Goal: Information Seeking & Learning: Learn about a topic

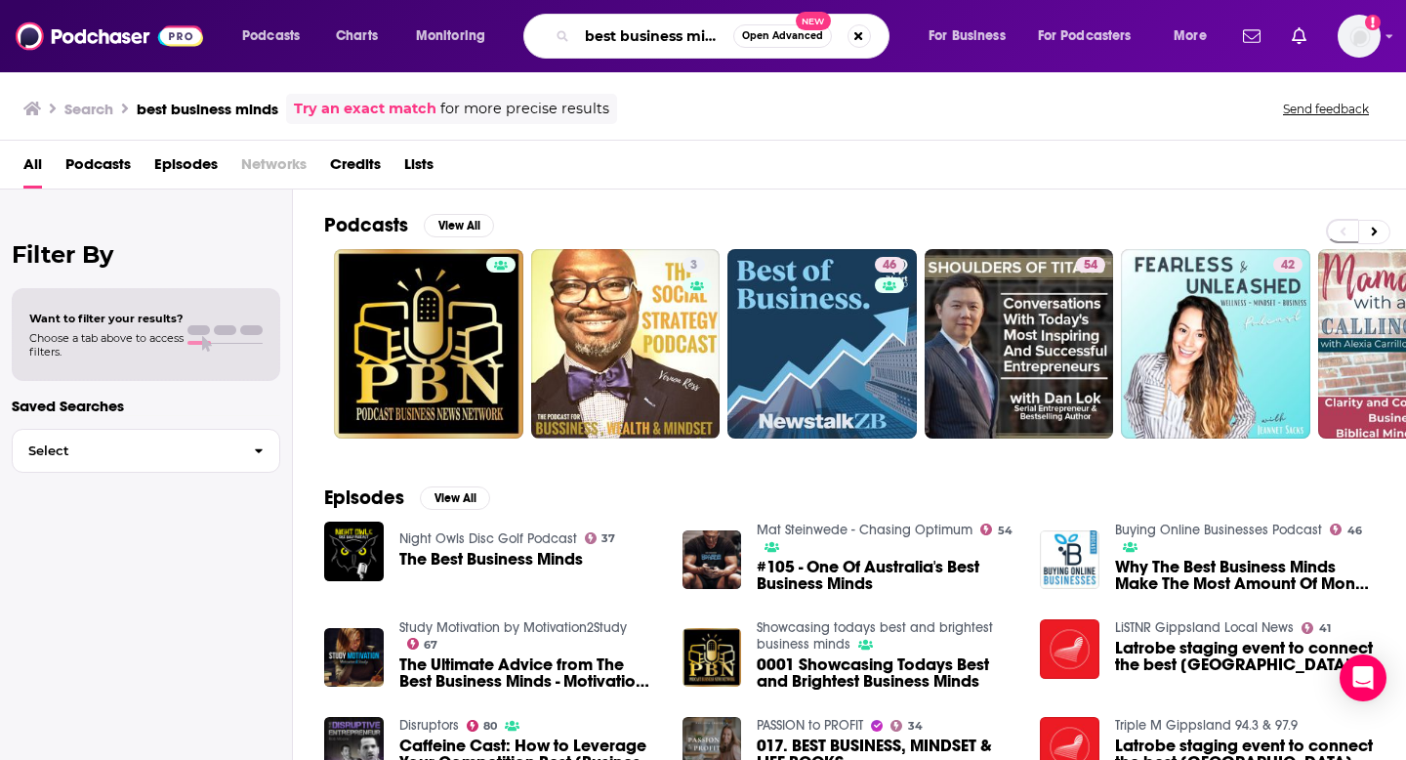
click at [588, 49] on input "best business minds" at bounding box center [655, 36] width 156 height 31
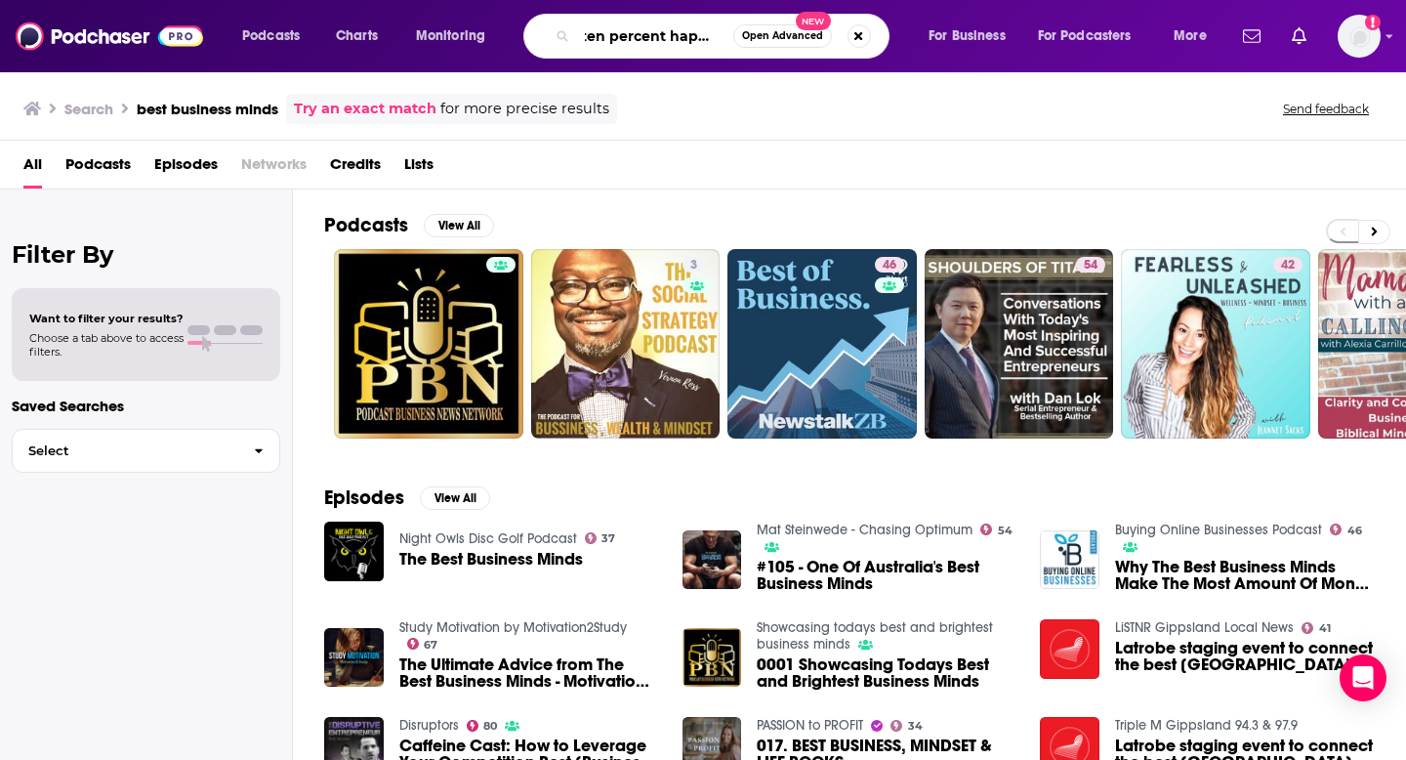
type input "ten percent happier"
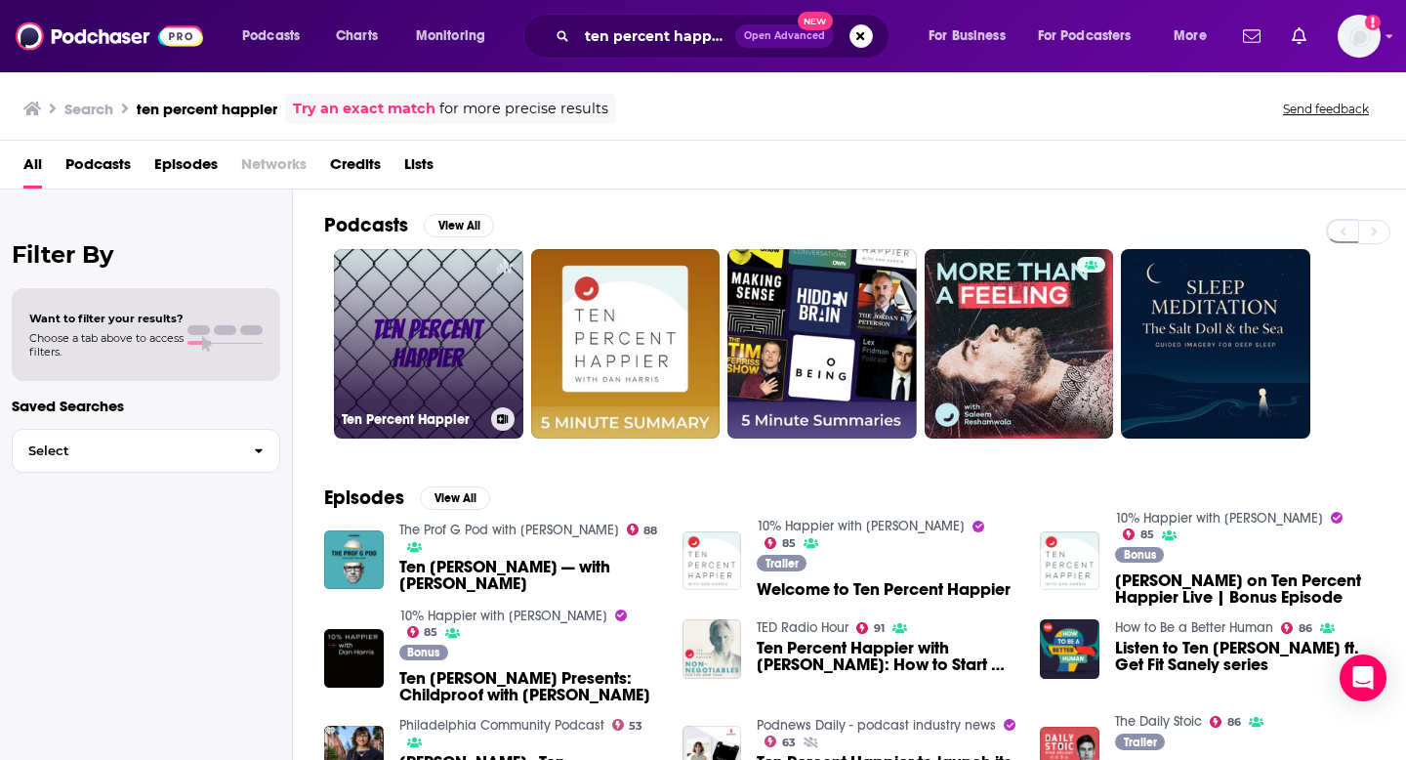
click at [419, 296] on link "Ten Percent Happier" at bounding box center [428, 343] width 189 height 189
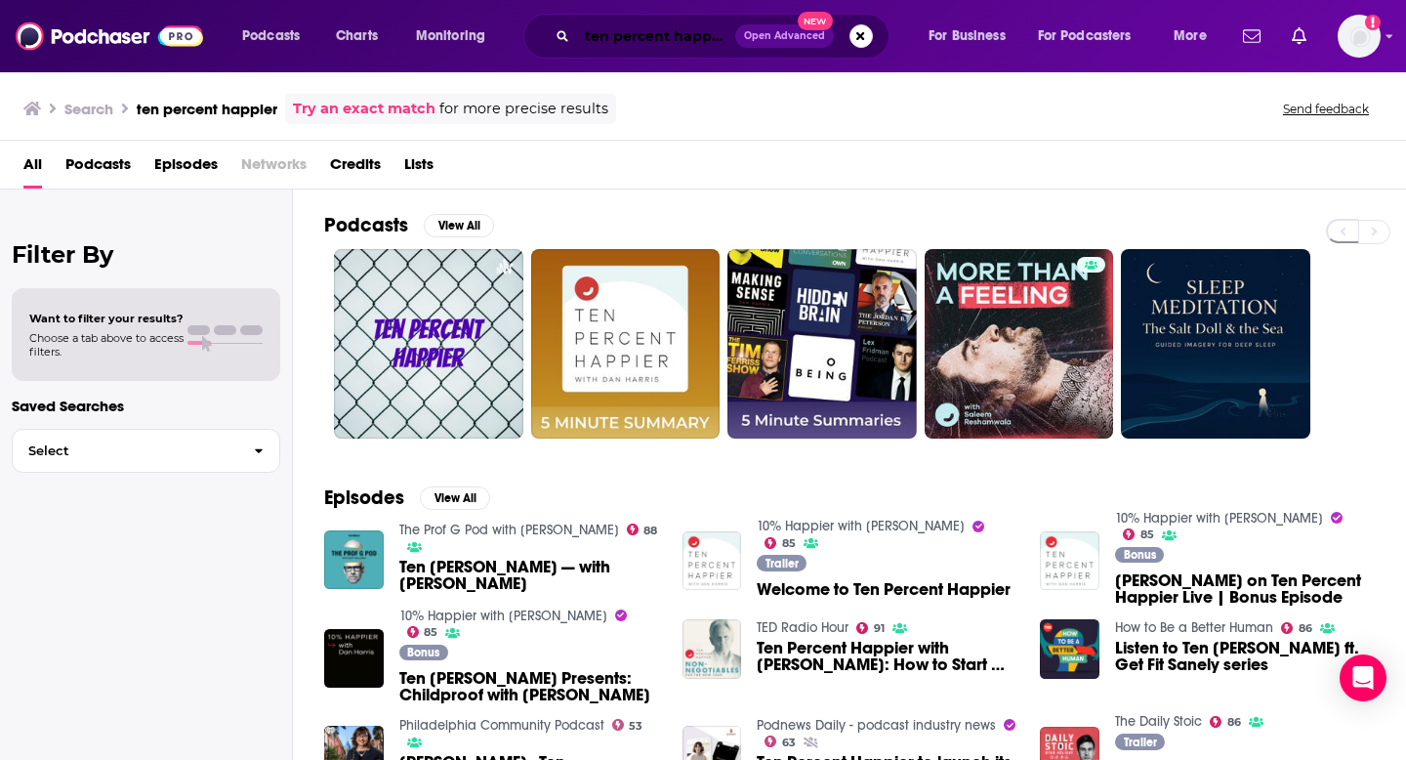
click at [613, 37] on input "ten percent happier" at bounding box center [656, 36] width 158 height 31
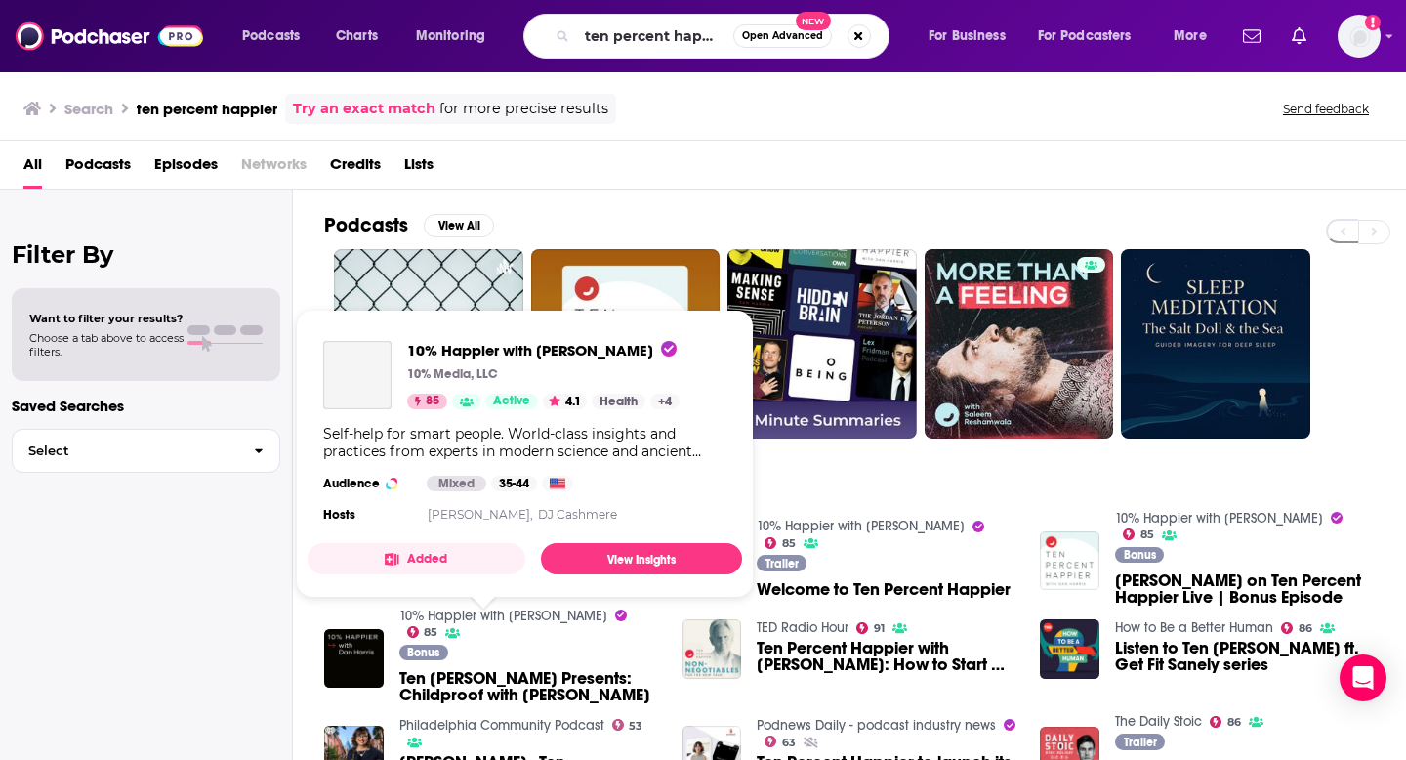
click at [494, 624] on link "10% Happier with [PERSON_NAME]" at bounding box center [503, 615] width 208 height 17
